Goal: Task Accomplishment & Management: Manage account settings

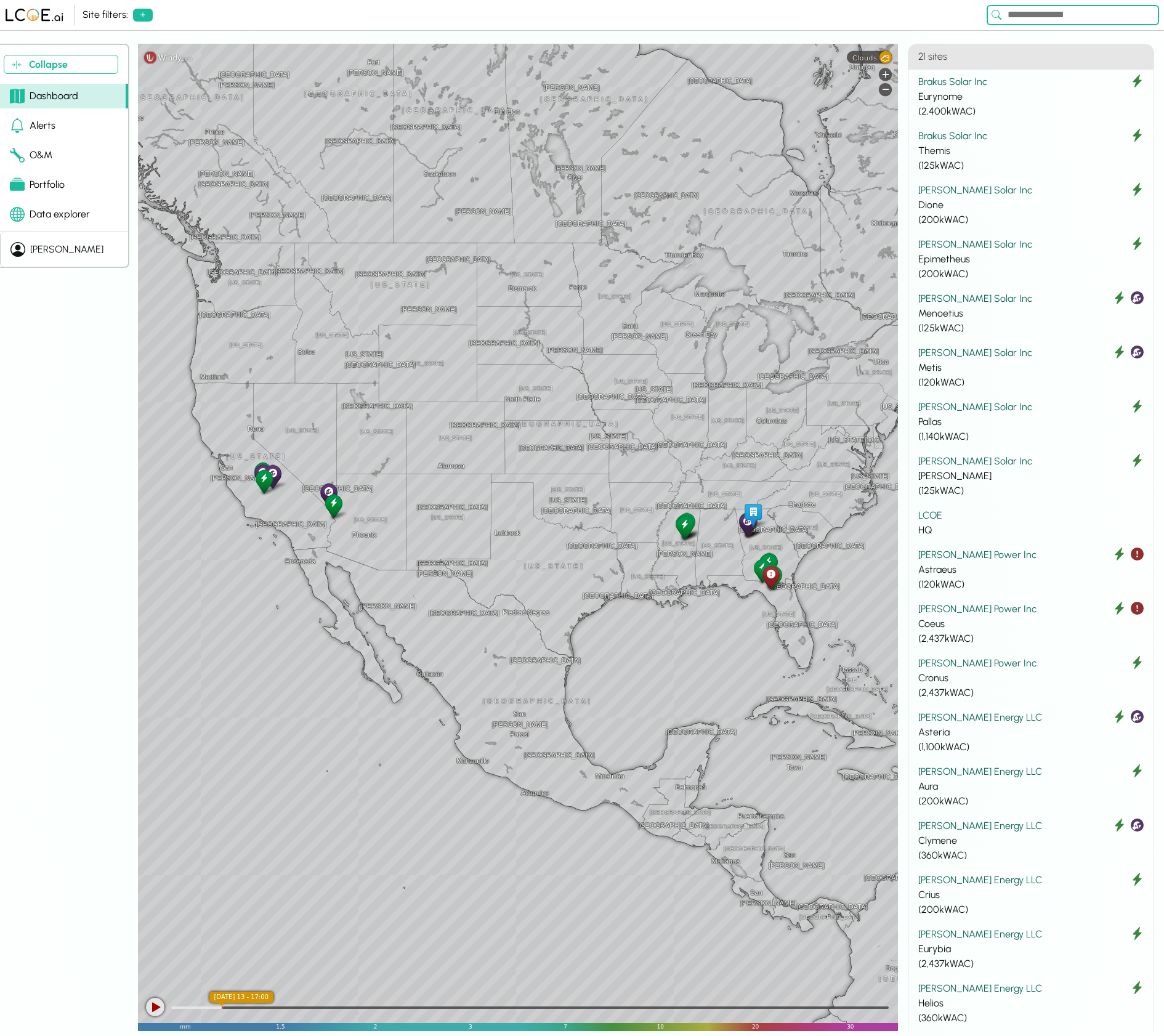
click at [46, 186] on div "Portfolio" at bounding box center [37, 184] width 55 height 15
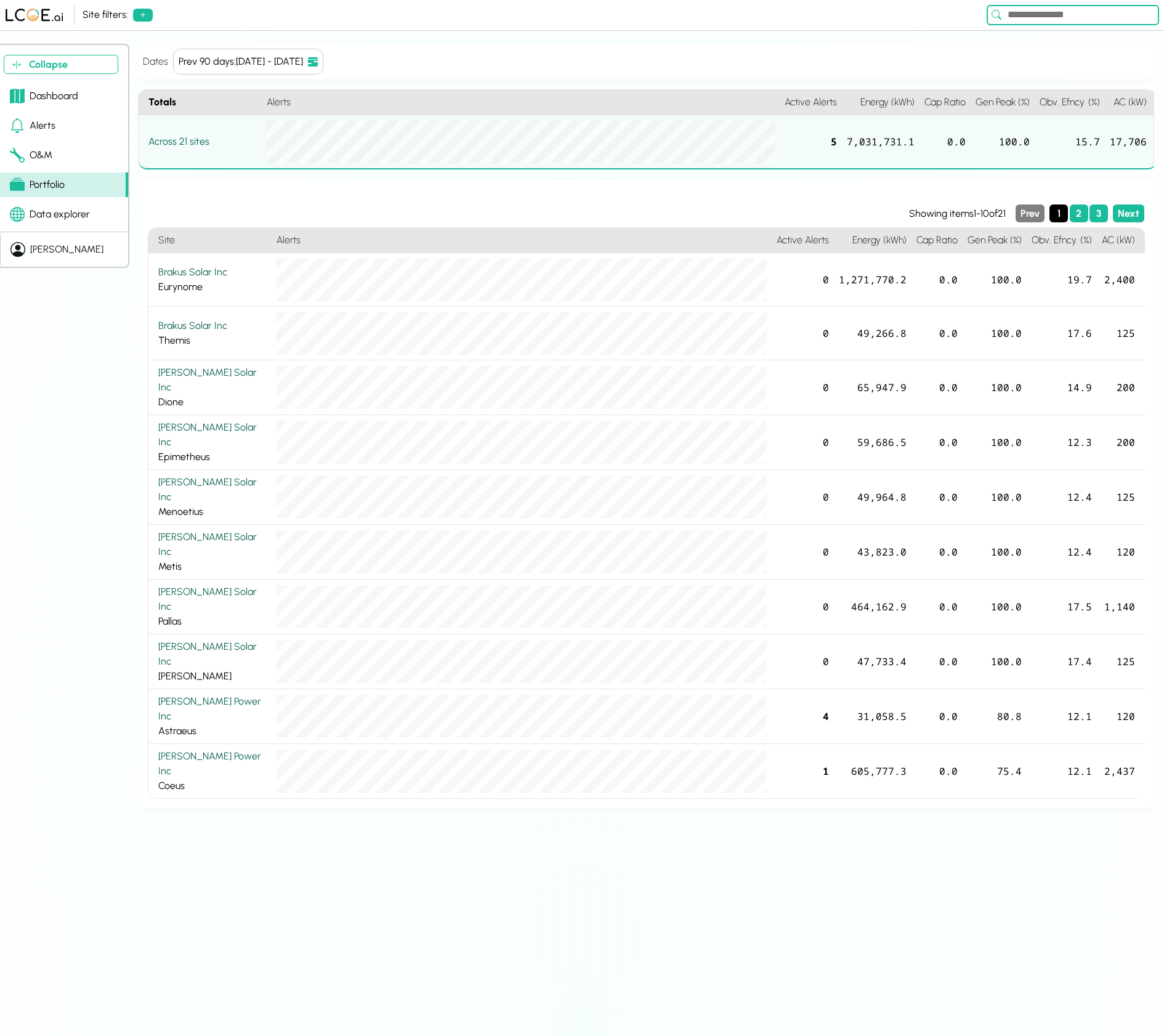
click at [54, 253] on button "[PERSON_NAME]" at bounding box center [57, 249] width 113 height 34
click at [107, 238] on button "Settings" at bounding box center [128, 237] width 106 height 25
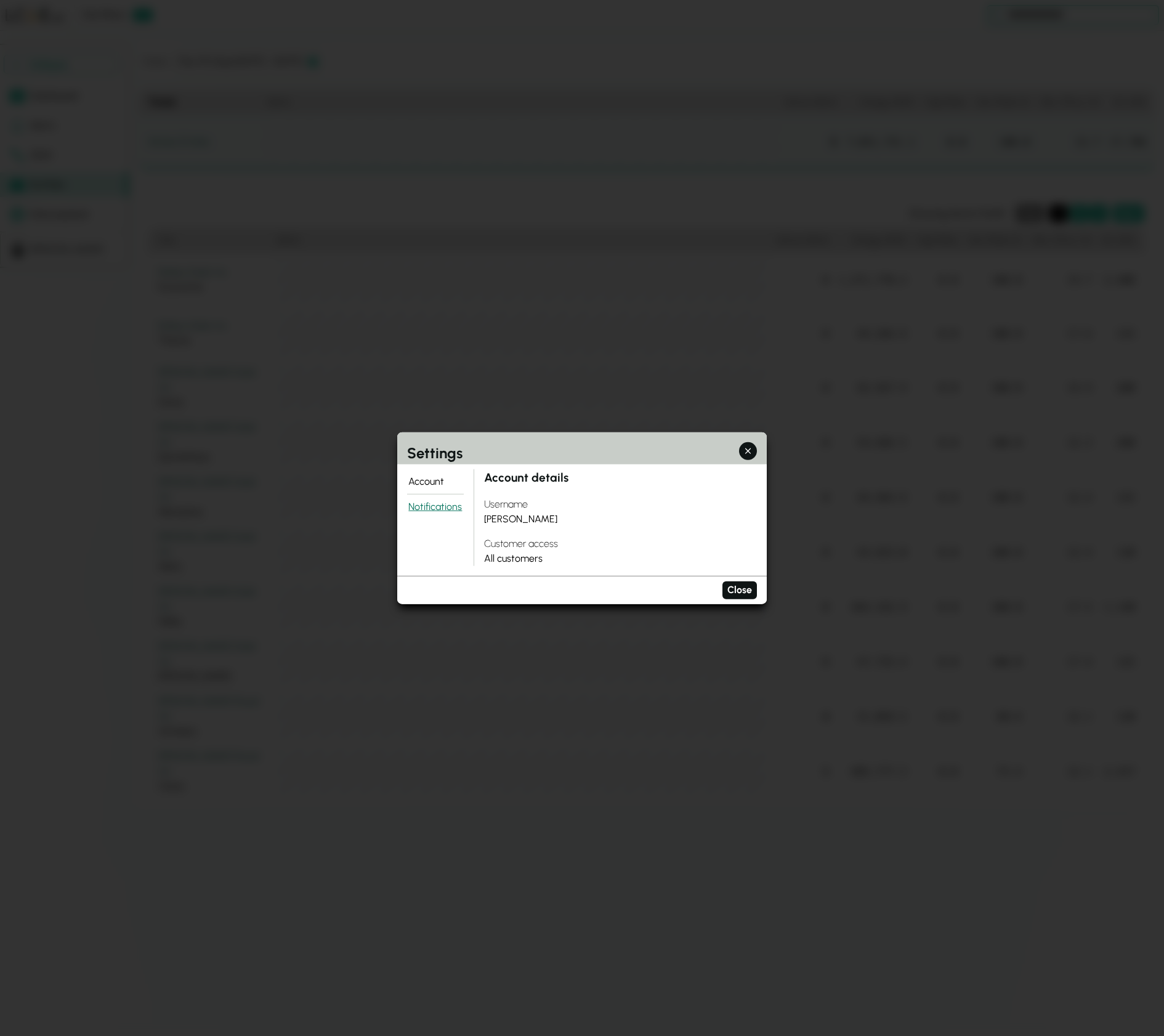
click at [455, 499] on button "Notifications" at bounding box center [436, 507] width 57 height 25
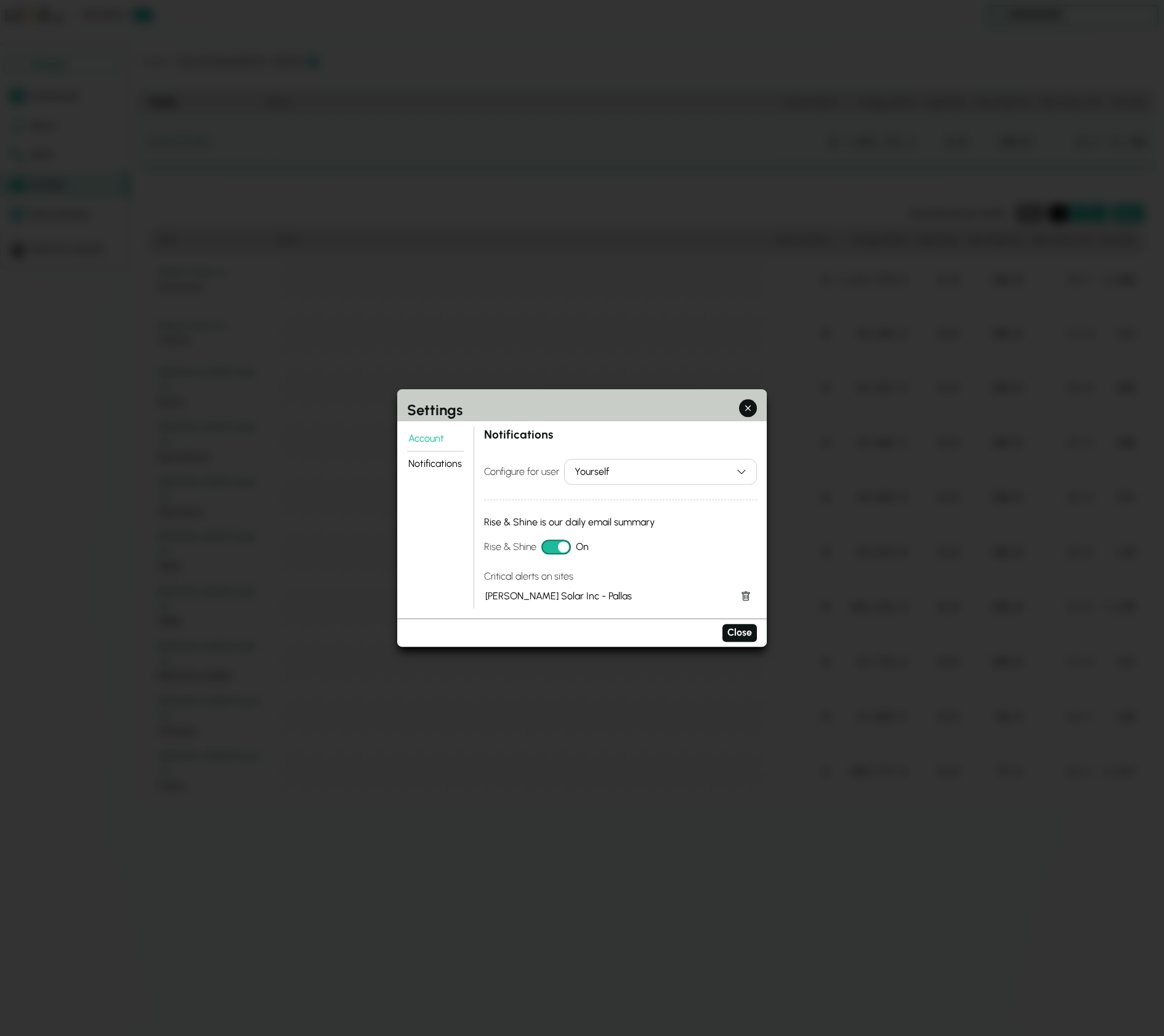
click at [601, 472] on div "Yourself" at bounding box center [653, 471] width 157 height 15
click at [603, 510] on div "tejus_test" at bounding box center [618, 515] width 107 height 18
click at [564, 542] on button "Rise & Shine" at bounding box center [556, 546] width 29 height 15
click at [731, 625] on button "Close" at bounding box center [740, 632] width 34 height 18
